Goal: Information Seeking & Learning: Learn about a topic

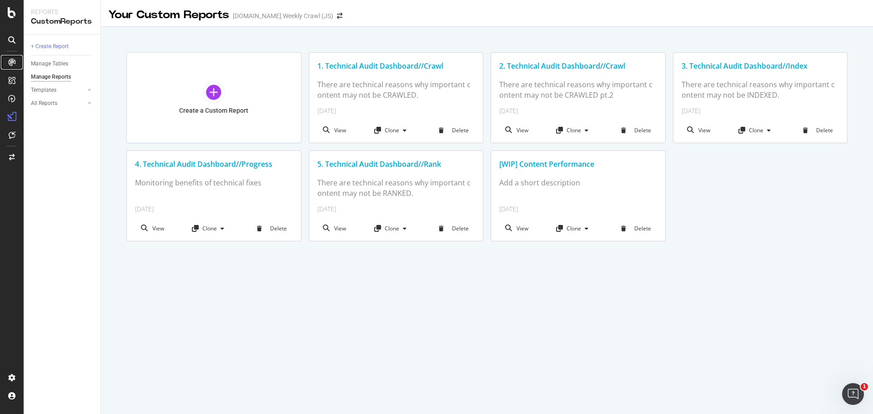
click at [11, 59] on icon at bounding box center [11, 62] width 7 height 7
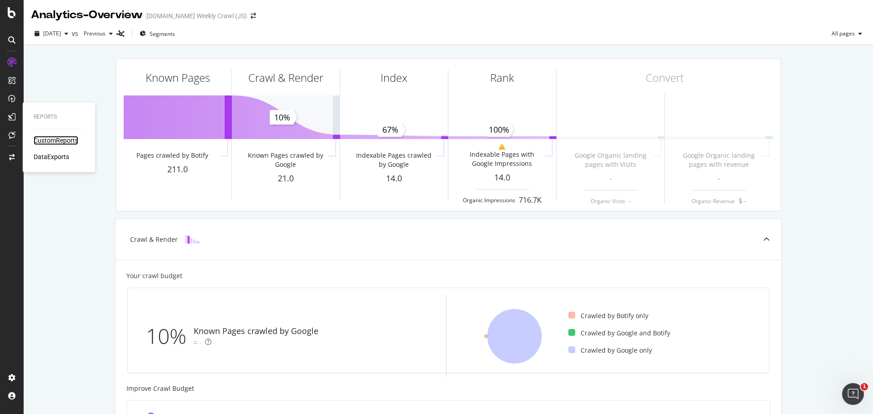
click at [55, 139] on div "CustomReports" at bounding box center [56, 140] width 45 height 9
